Goal: Task Accomplishment & Management: Manage account settings

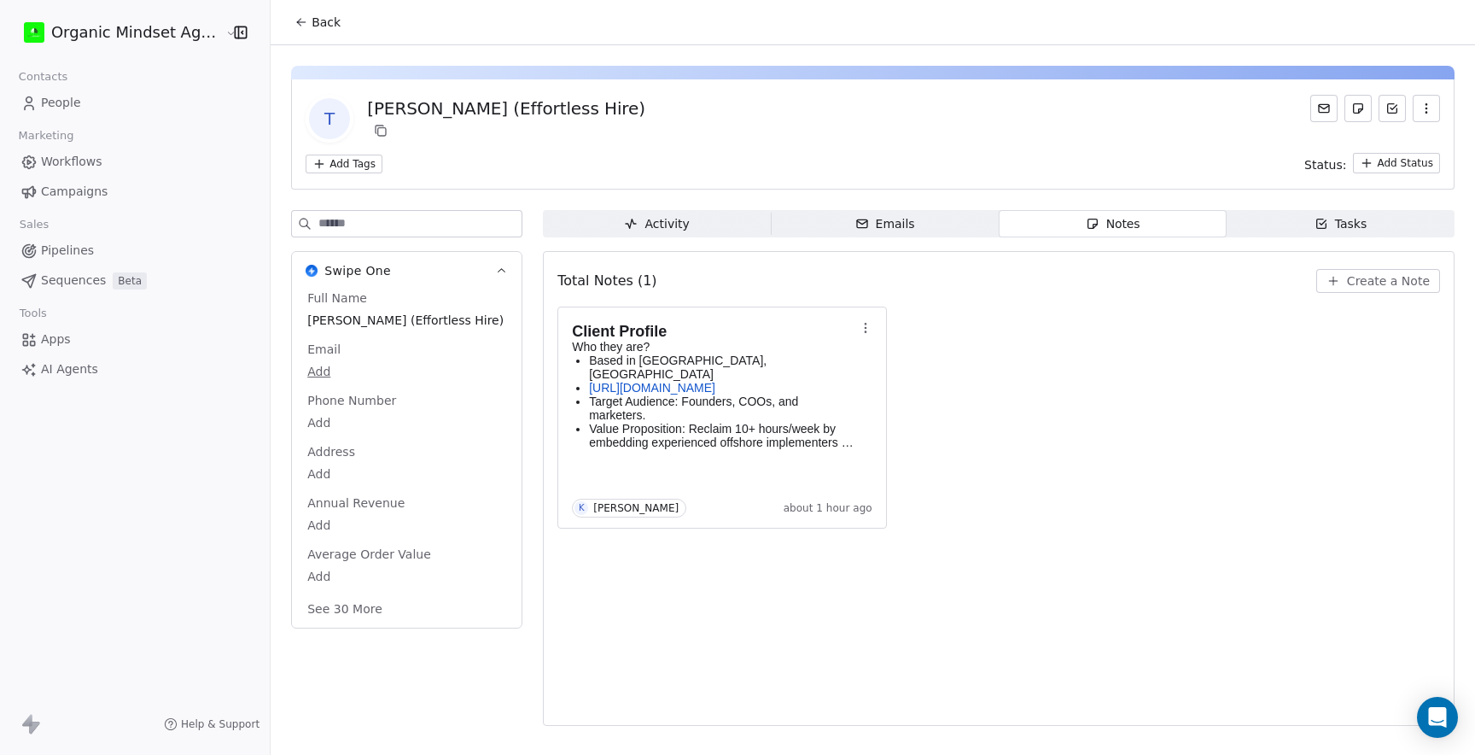
click at [60, 103] on span "People" at bounding box center [61, 103] width 40 height 18
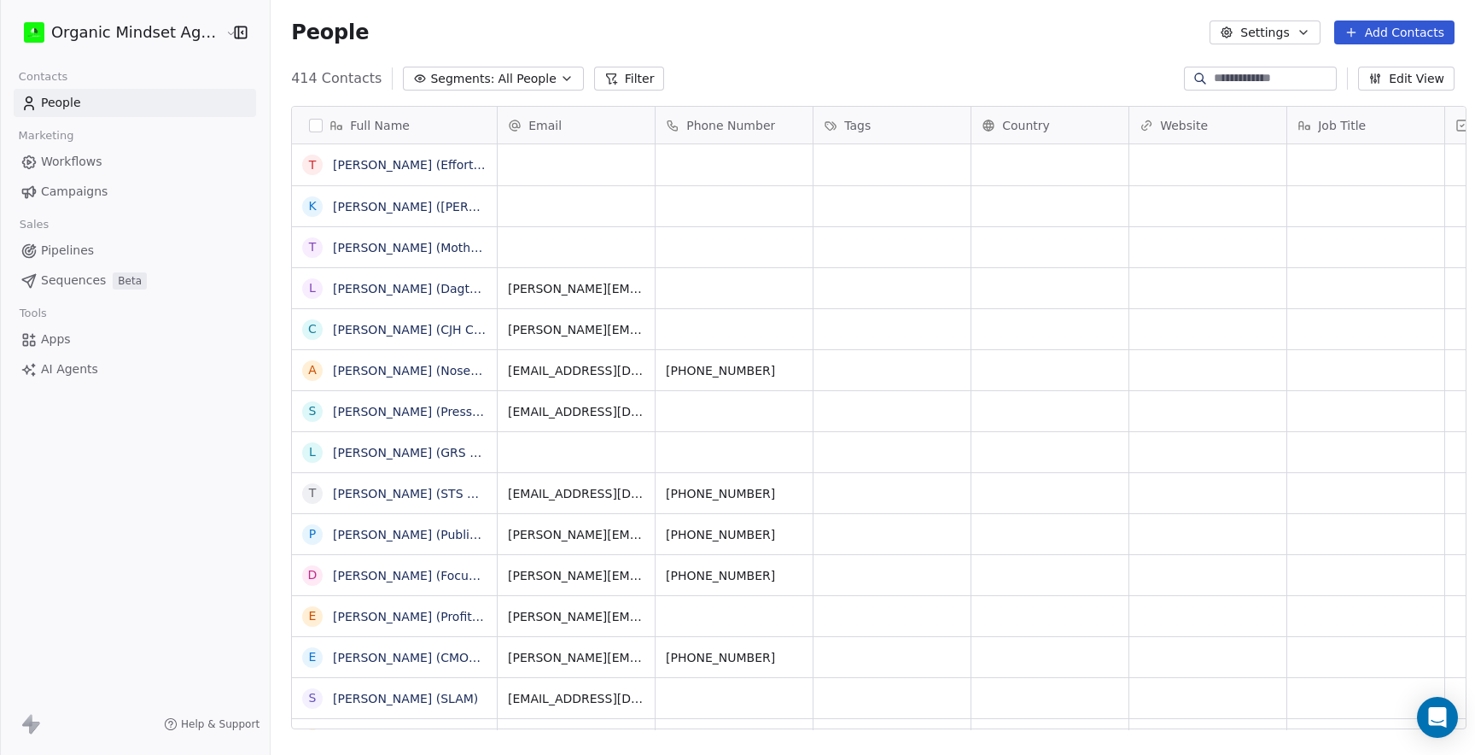
scroll to position [664, 1216]
click at [1381, 43] on button "Add Contacts" at bounding box center [1394, 32] width 120 height 24
click at [1366, 63] on span "Create new contact" at bounding box center [1399, 70] width 117 height 18
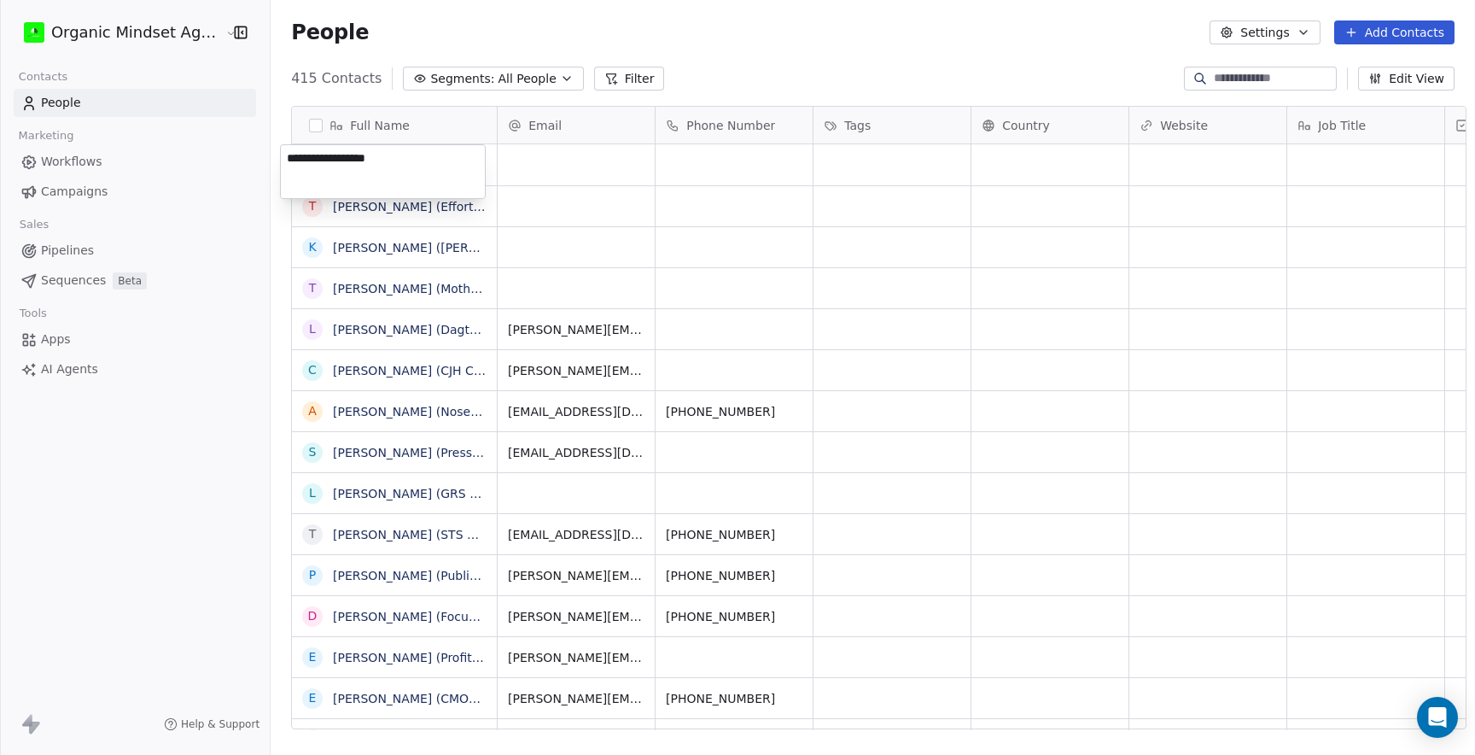
type textarea "**********"
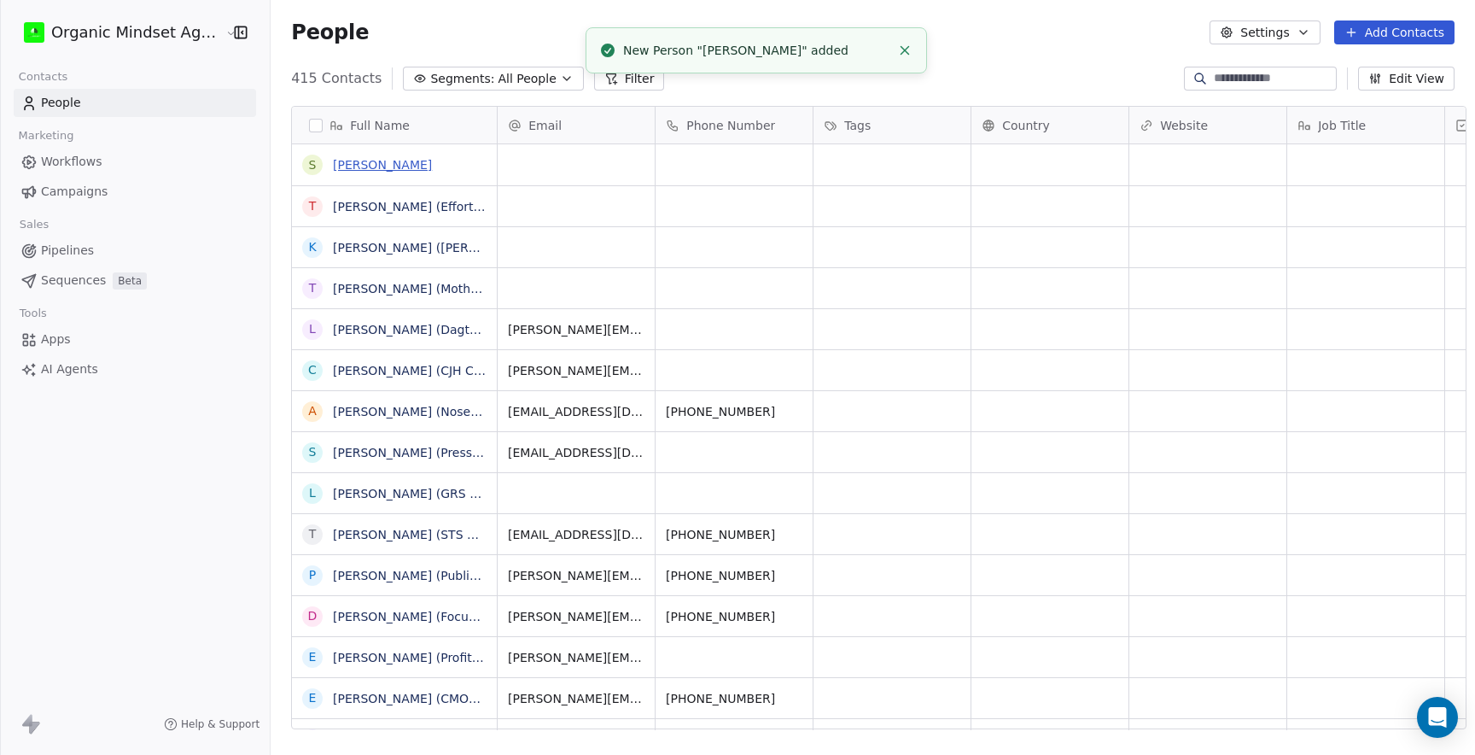
click at [405, 168] on link "[PERSON_NAME]" at bounding box center [382, 165] width 99 height 14
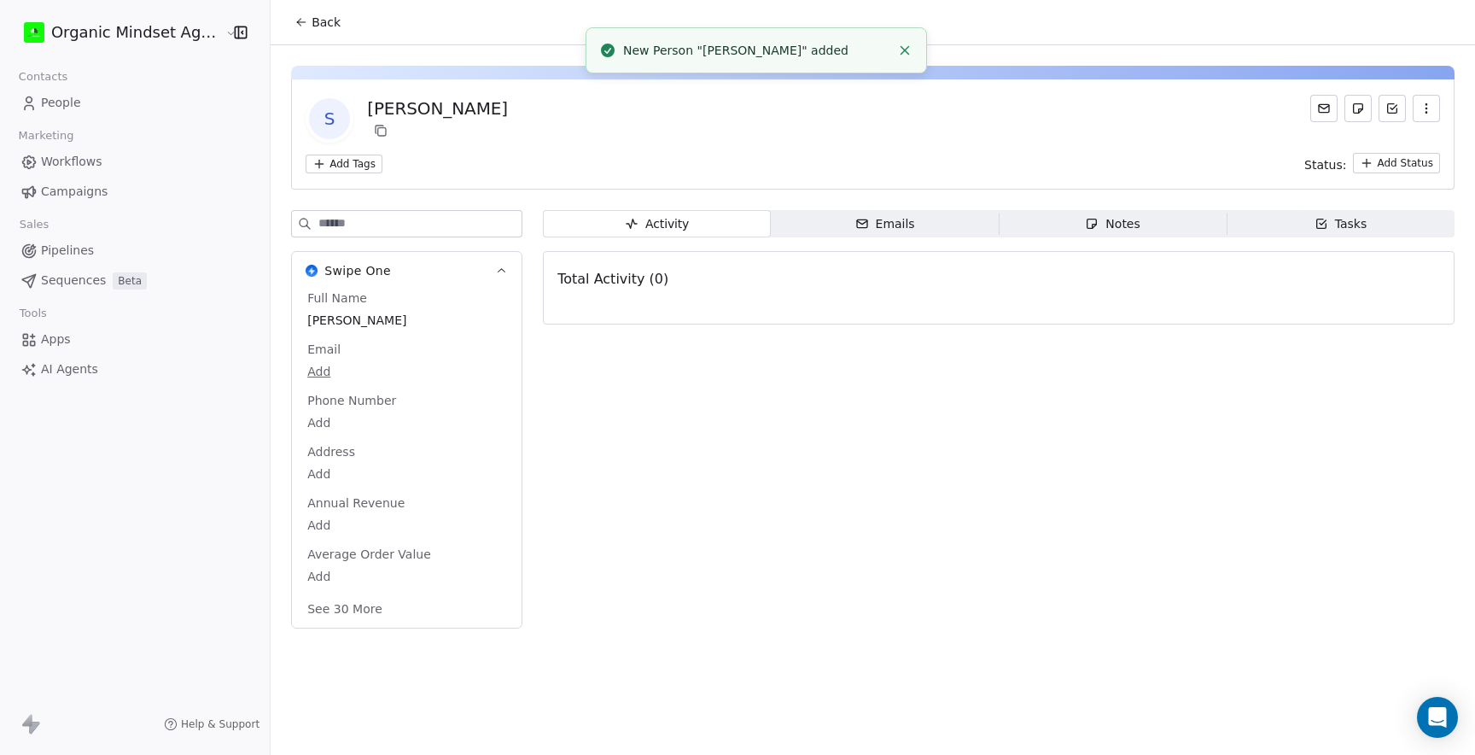
click at [1149, 224] on span "Notes Notes" at bounding box center [1113, 223] width 228 height 27
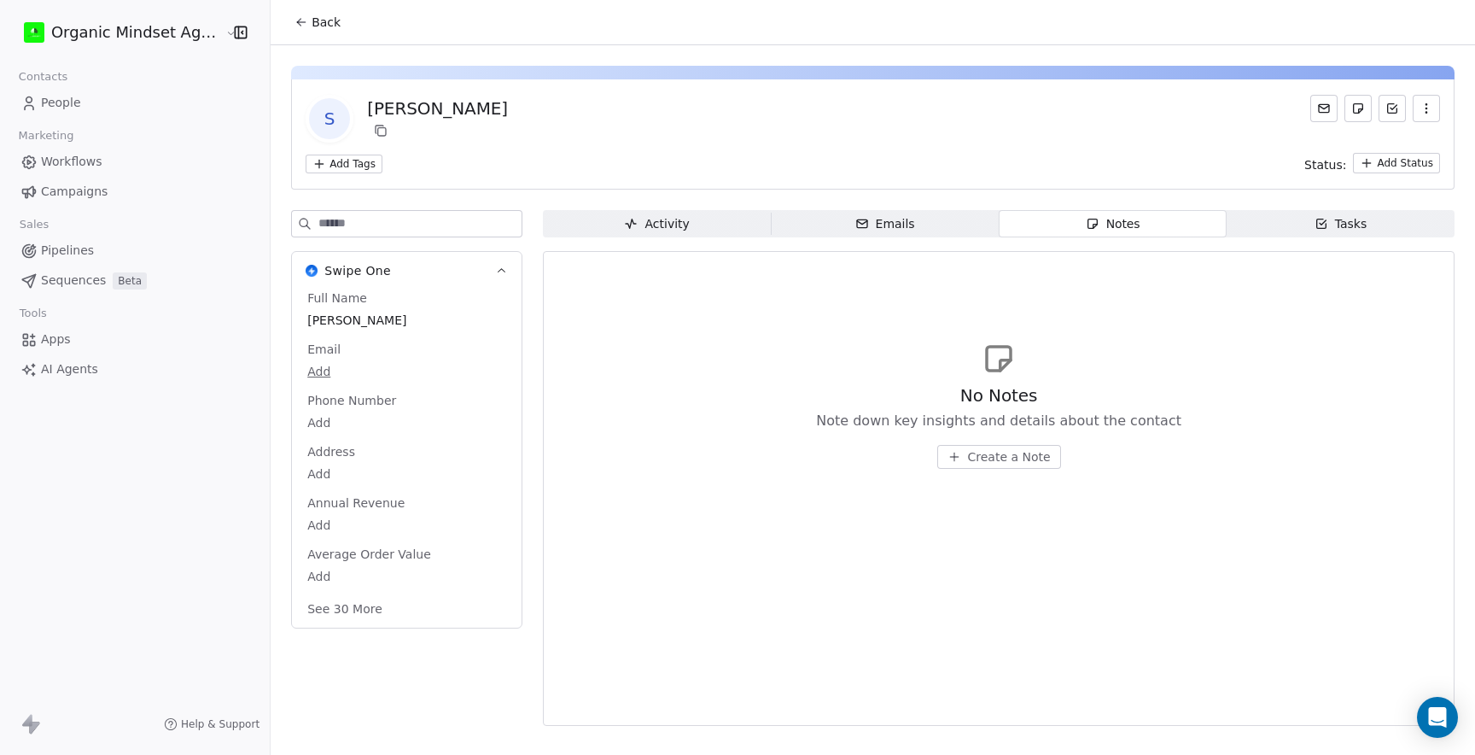
click at [1372, 161] on html "Organic Mindset Agency Inc Contacts People Marketing Workflows Campaigns Sales …" at bounding box center [737, 377] width 1475 height 755
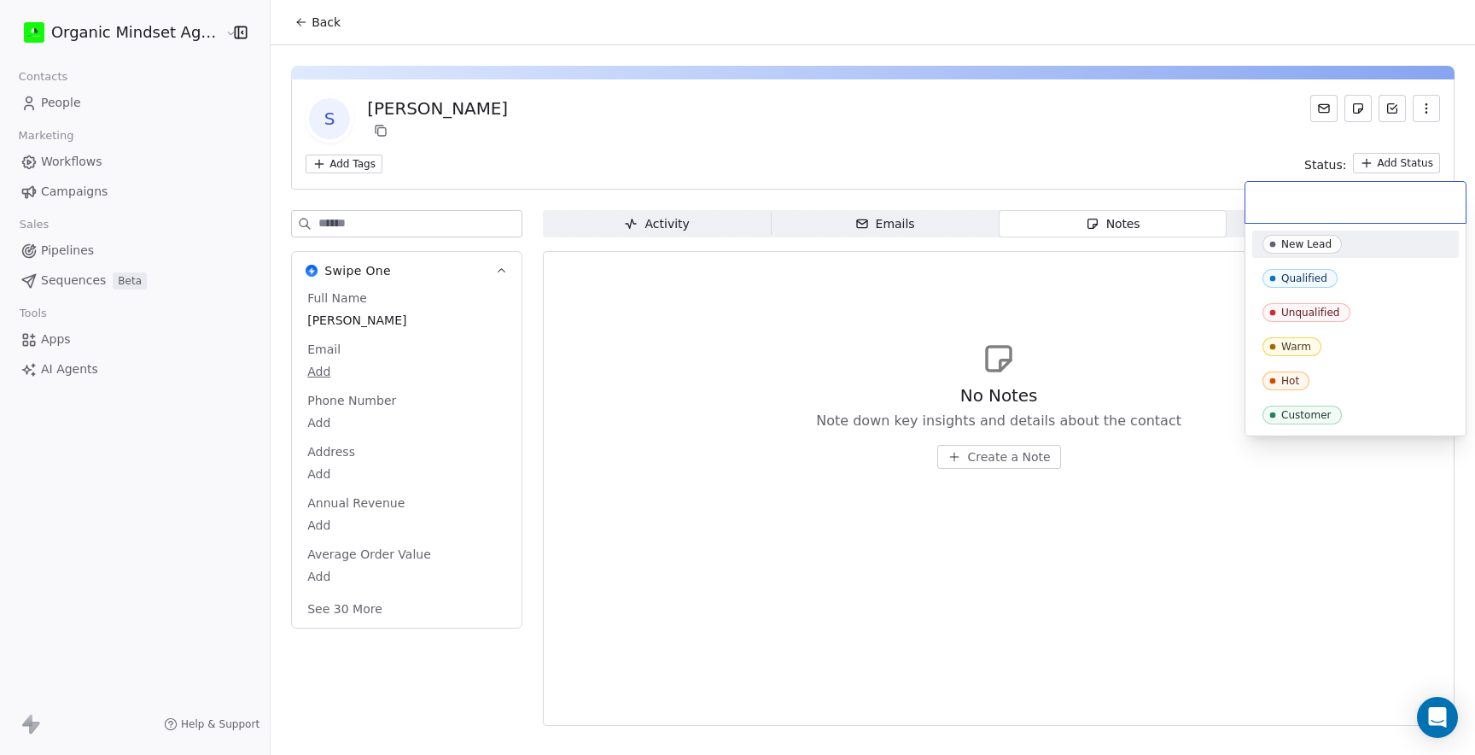
click at [1129, 288] on html "Organic Mindset Agency Inc Contacts People Marketing Workflows Campaigns Sales …" at bounding box center [737, 377] width 1475 height 755
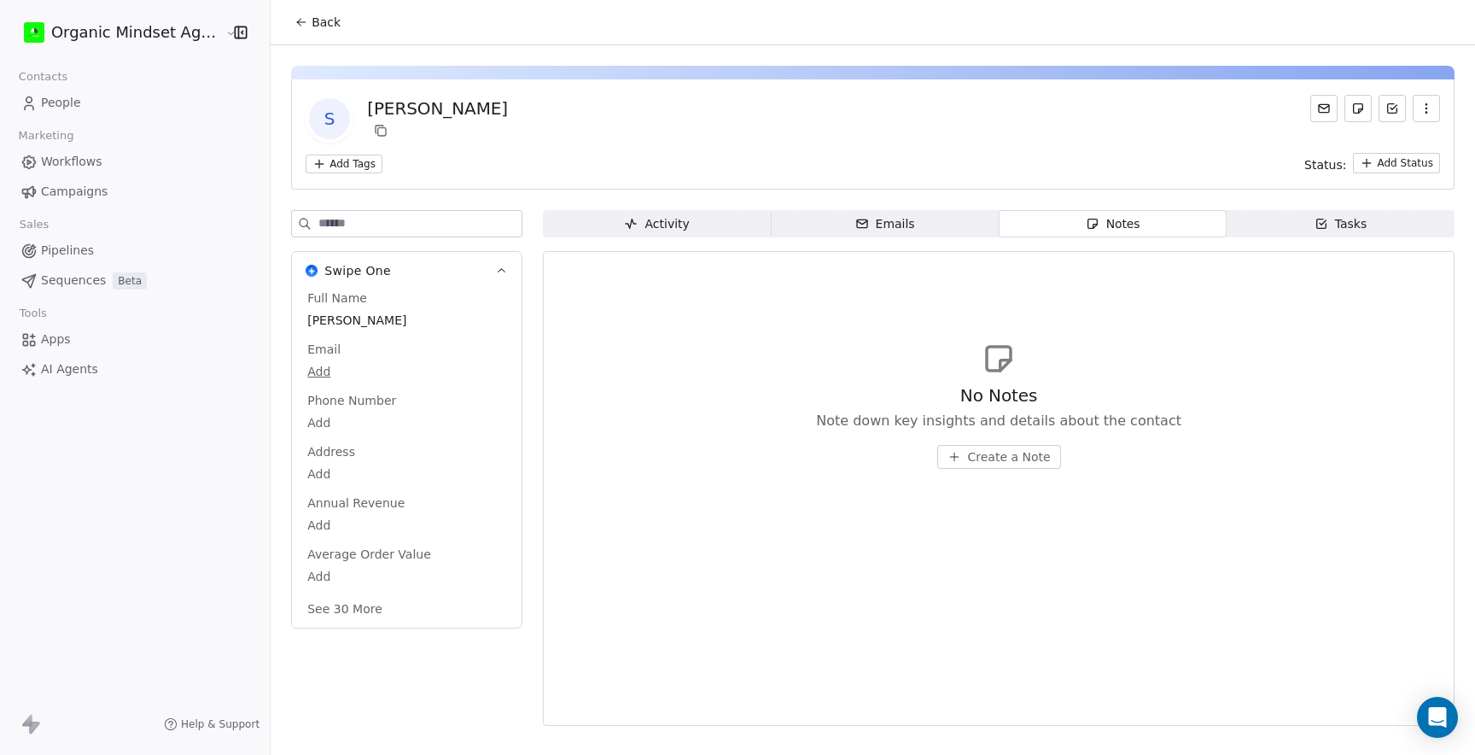
click at [982, 462] on span "Create a Note" at bounding box center [1009, 456] width 83 height 17
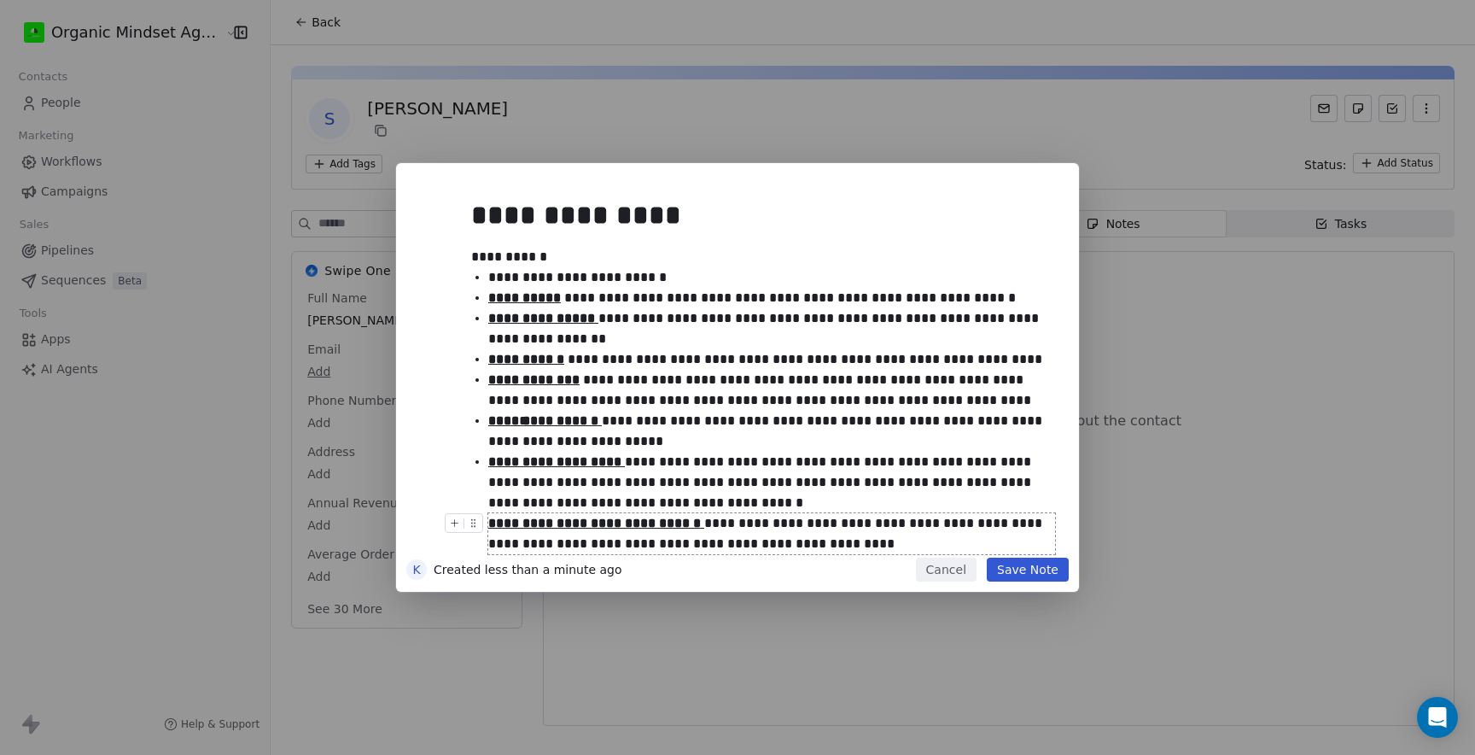
click at [1011, 573] on button "Save Note" at bounding box center [1028, 569] width 82 height 24
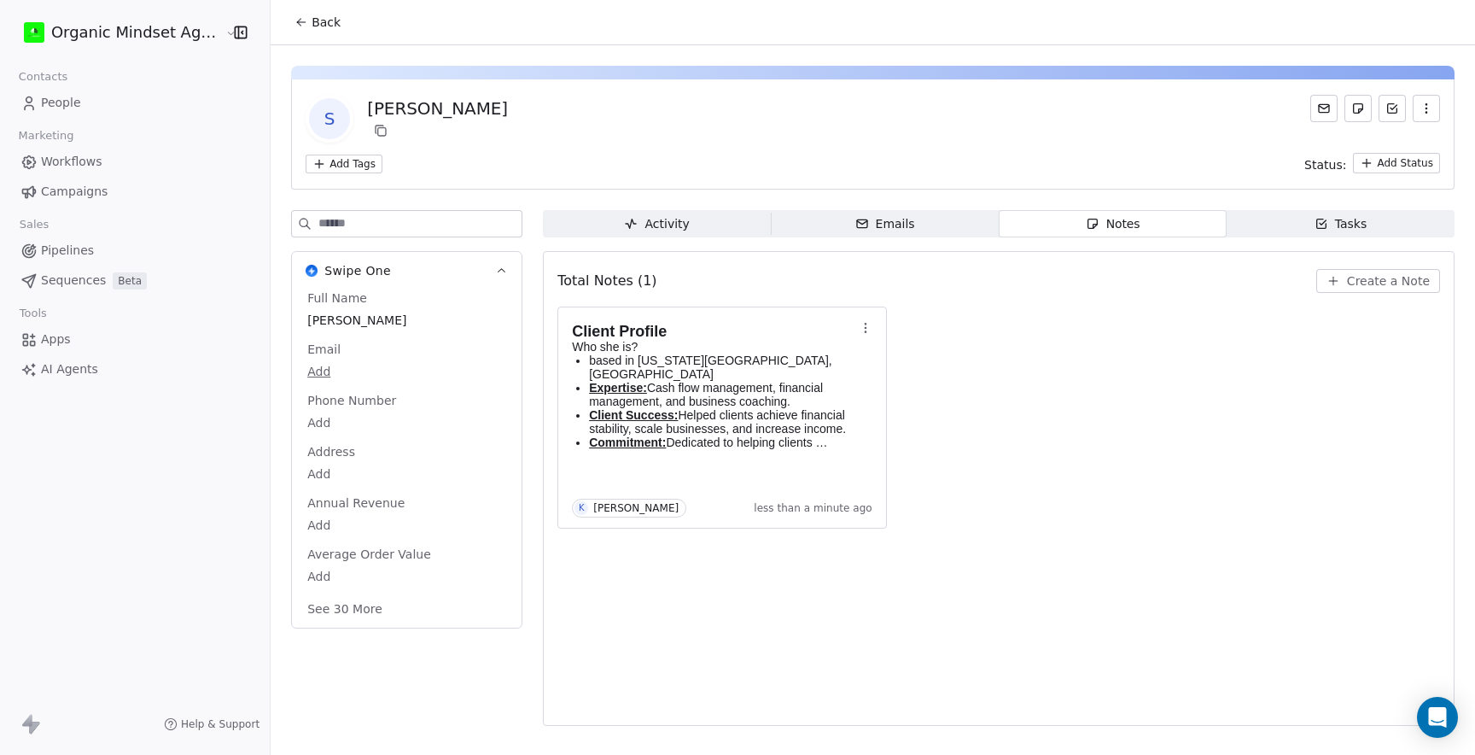
click at [77, 103] on span "People" at bounding box center [61, 103] width 40 height 18
